Goal: Transaction & Acquisition: Purchase product/service

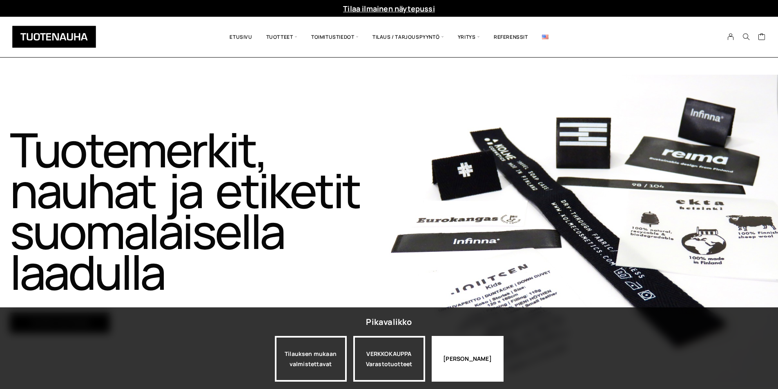
click at [465, 360] on div "Jatka katselua" at bounding box center [468, 359] width 72 height 46
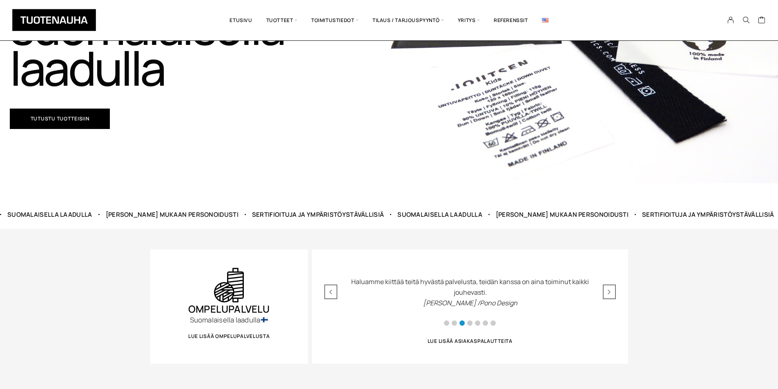
scroll to position [245, 0]
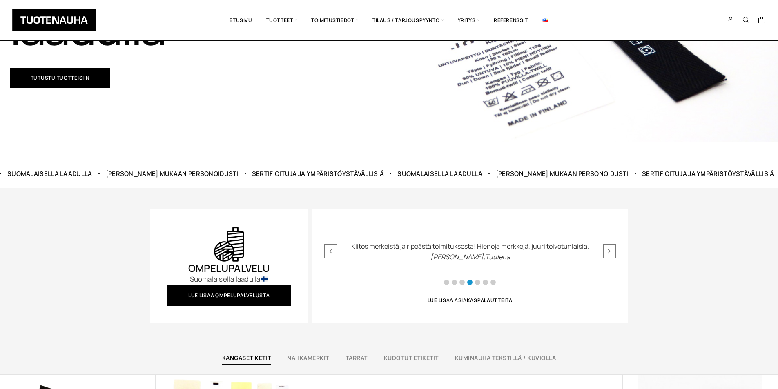
click at [216, 295] on span "Lue lisää ompelupalvelusta" at bounding box center [229, 295] width 82 height 5
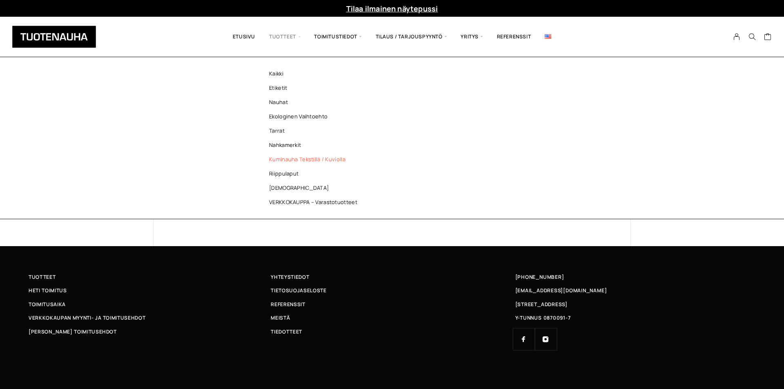
click at [275, 158] on link "Kuminauha tekstillä / kuviolla" at bounding box center [315, 159] width 118 height 14
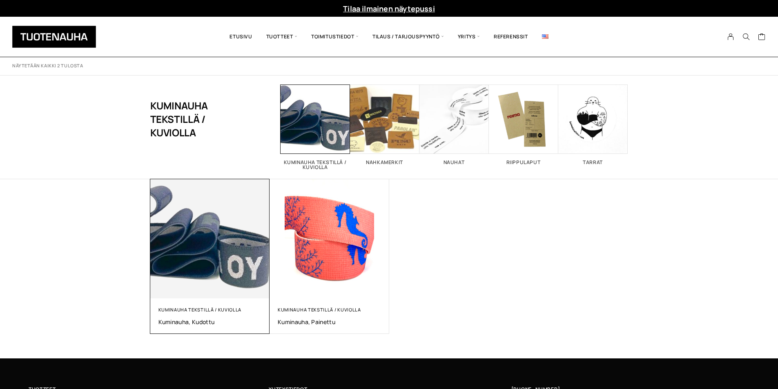
click at [195, 264] on img at bounding box center [210, 239] width 120 height 120
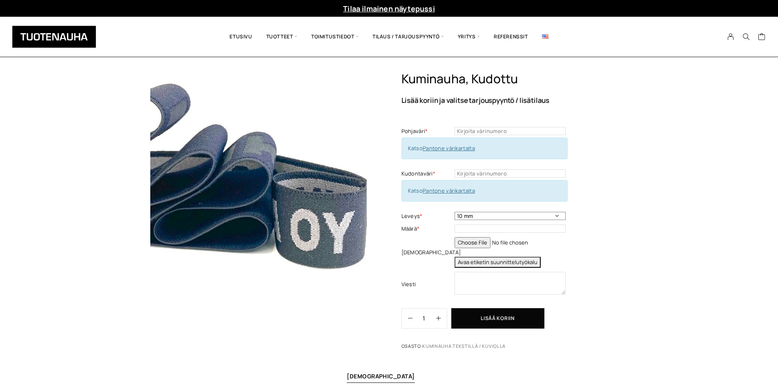
click at [558, 215] on select "10 mm 15 mm 20 mm muu haluttu leveys kirjattuna viestikenttään" at bounding box center [510, 216] width 111 height 8
click at [674, 202] on div "Kuminauha, kudottu Lisää koriin ja valitse tarjouspyyntö / lisätilaus Pohjaväri…" at bounding box center [389, 275] width 778 height 408
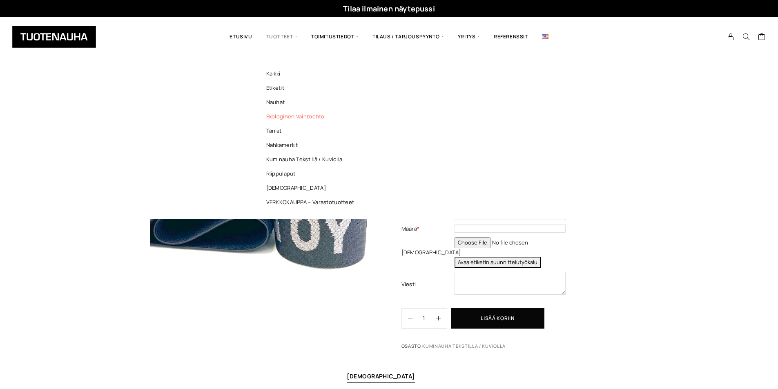
click at [285, 114] on link "Ekologinen vaihtoehto" at bounding box center [312, 116] width 118 height 14
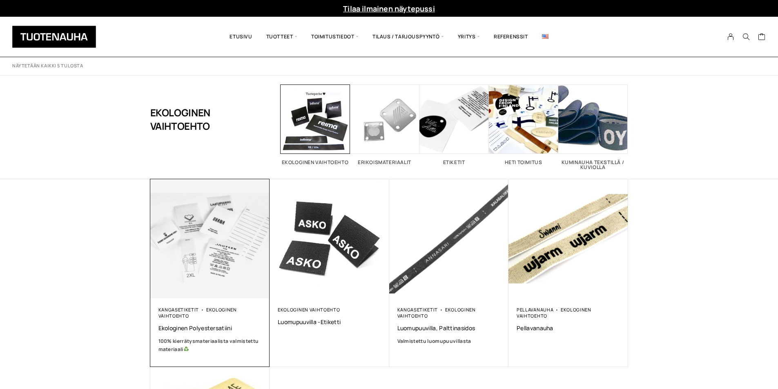
click at [196, 248] on img at bounding box center [209, 238] width 125 height 125
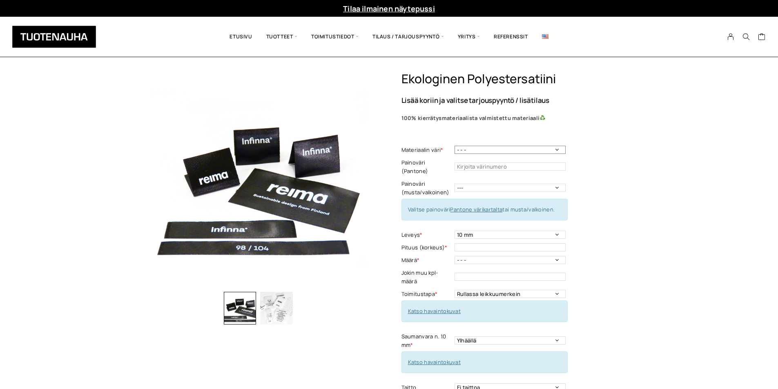
click at [555, 147] on select "- - - Valkoinen Musta" at bounding box center [510, 150] width 111 height 8
select select "Musta"
click at [455, 146] on select "- - - Valkoinen Musta" at bounding box center [510, 150] width 111 height 8
click at [559, 163] on input "text" at bounding box center [510, 167] width 111 height 8
click at [560, 184] on select "--- Musta Valkoinen" at bounding box center [510, 188] width 111 height 8
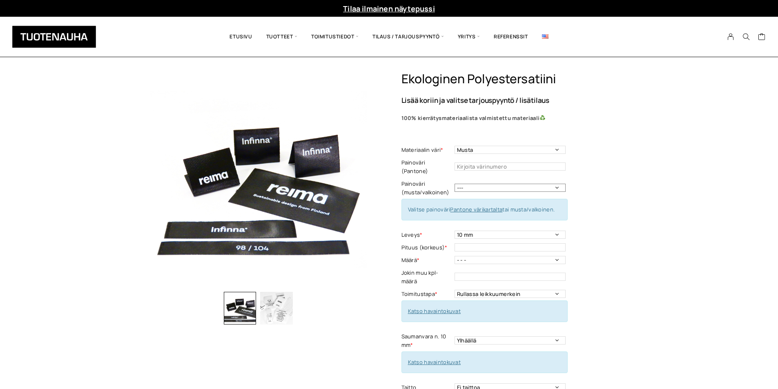
select select "valkoinen"
click at [455, 184] on select "--- Musta Valkoinen" at bounding box center [510, 188] width 111 height 8
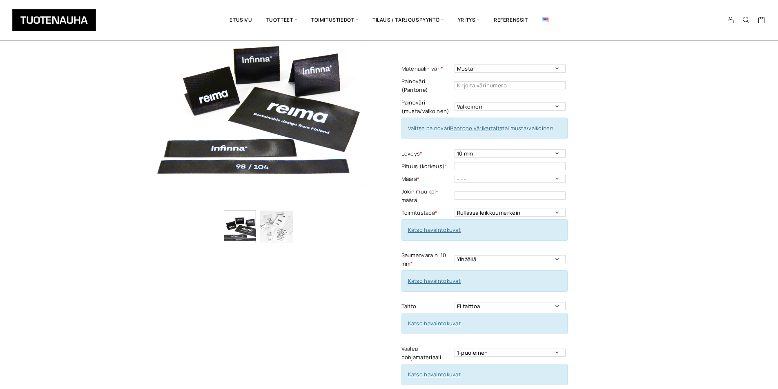
scroll to position [82, 0]
drag, startPoint x: 560, startPoint y: 298, endPoint x: 552, endPoint y: 297, distance: 8.2
click at [560, 302] on select "Ei taittoa Päästätaitto Päistätaitto Keskitaitto,minimi koko 15 x 40 mm Hiippat…" at bounding box center [510, 306] width 111 height 8
select select "Keskitaitto, minimi koko 15 x 40 mm"
click at [455, 302] on select "Ei taittoa Päästätaitto Päistätaitto Keskitaitto,minimi koko 15 x 40 mm Hiippat…" at bounding box center [510, 306] width 111 height 8
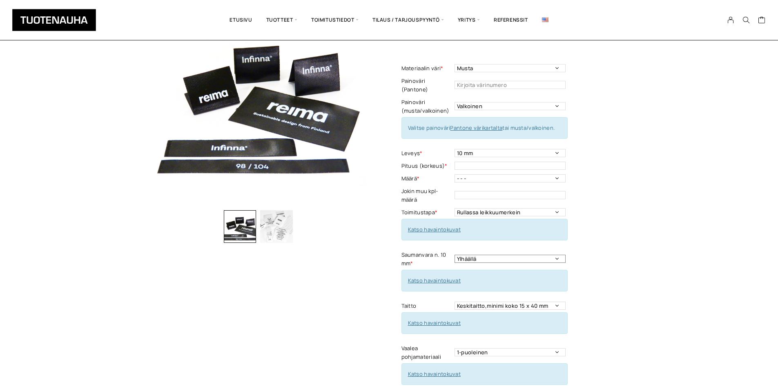
click at [554, 255] on select "Ylhäällä Vasemmalla sivulla Oikealla sivulla Ympäriinsä Molemmilla sivuilla Ylh…" at bounding box center [510, 259] width 111 height 8
select select "Ylhäällä ja alhaalla"
click at [455, 255] on select "Ylhäällä Vasemmalla sivulla Oikealla sivulla Ympäriinsä Molemmilla sivuilla Ylh…" at bounding box center [510, 259] width 111 height 8
click at [556, 208] on select "Rullassa leikkuumerkein Rullassa ilman leikkuumerkkejä Leikattuna" at bounding box center [510, 212] width 111 height 8
select select "Leikattuna"
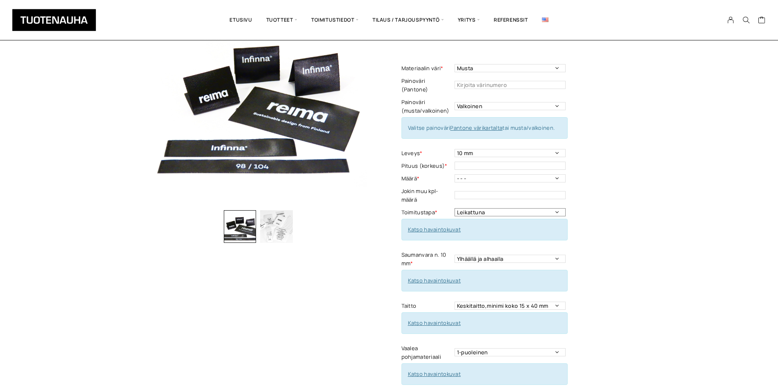
click at [455, 208] on select "Rullassa leikkuumerkein Rullassa ilman leikkuumerkkejä Leikattuna" at bounding box center [510, 212] width 111 height 8
click at [587, 198] on div "Ekologinen polyestersatiini Lisää koriin ja valitse tarjouspyyntö / lisätilaus …" at bounding box center [515, 252] width 227 height 525
click at [557, 174] on select "- - - 250kpl 500 kpl 1000 kpl 1500 kpl 2000 kpl 2500 kpl 3000 kpl 3500 kpl 4000…" at bounding box center [510, 178] width 111 height 8
